Goal: Register for event/course

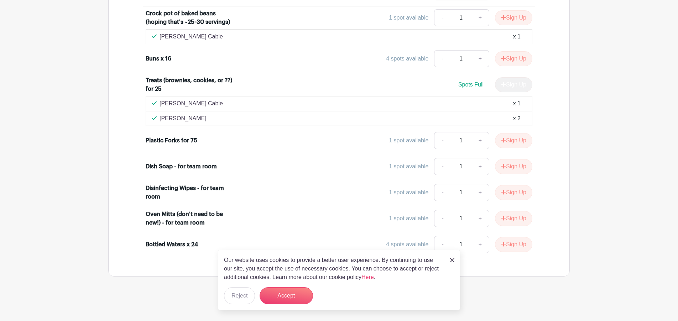
scroll to position [560, 0]
click at [518, 141] on button "Sign Up" at bounding box center [513, 141] width 37 height 15
click at [513, 165] on button "Sign Up" at bounding box center [513, 167] width 37 height 15
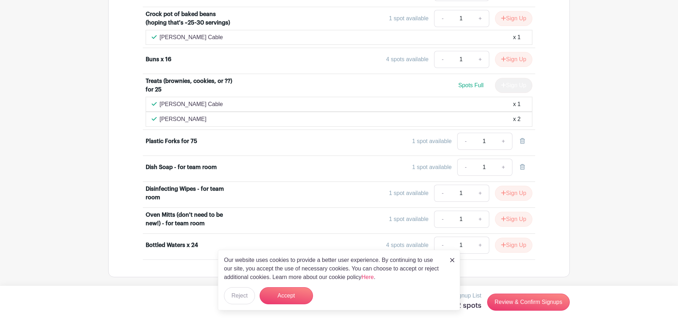
click at [510, 194] on button "Sign Up" at bounding box center [513, 193] width 37 height 15
click at [517, 217] on button "Sign Up" at bounding box center [513, 219] width 37 height 15
click at [514, 240] on button "Sign Up" at bounding box center [513, 245] width 37 height 15
click at [300, 299] on button "Accept" at bounding box center [285, 295] width 53 height 17
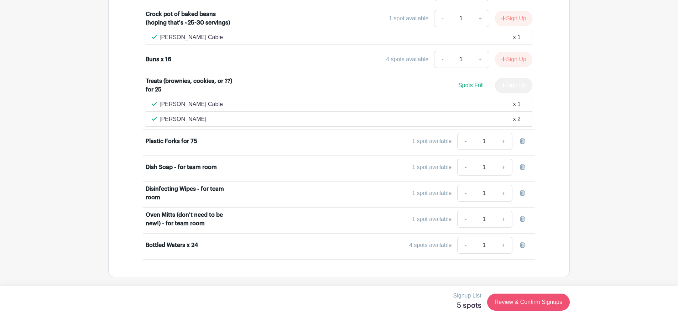
click at [528, 305] on link "Review & Confirm Signups" at bounding box center [528, 302] width 83 height 17
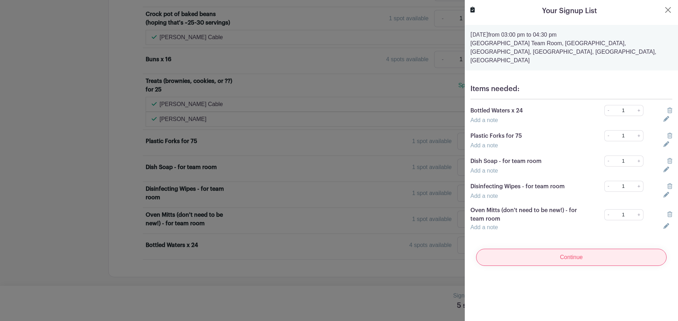
click at [539, 251] on input "Continue" at bounding box center [571, 257] width 190 height 17
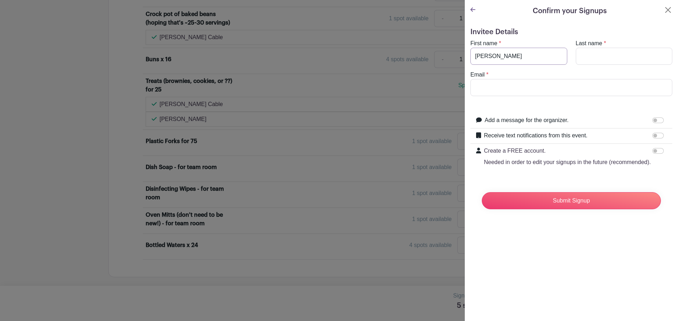
type input "[PERSON_NAME]"
type input "[PERSON_NAME][EMAIL_ADDRESS][DOMAIN_NAME]"
click at [660, 136] on input "Receive text notifications from this event." at bounding box center [657, 136] width 11 height 6
checkbox input "true"
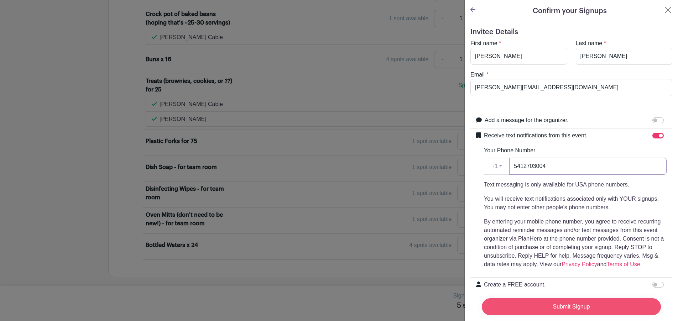
type input "5412703004"
click at [560, 308] on input "Submit Signup" at bounding box center [570, 306] width 179 height 17
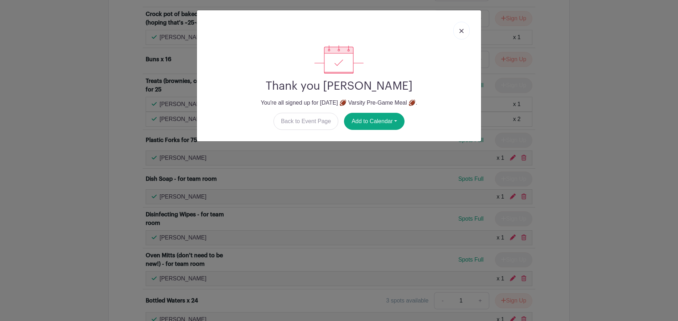
click at [459, 31] on img at bounding box center [461, 31] width 4 height 4
